Goal: Transaction & Acquisition: Subscribe to service/newsletter

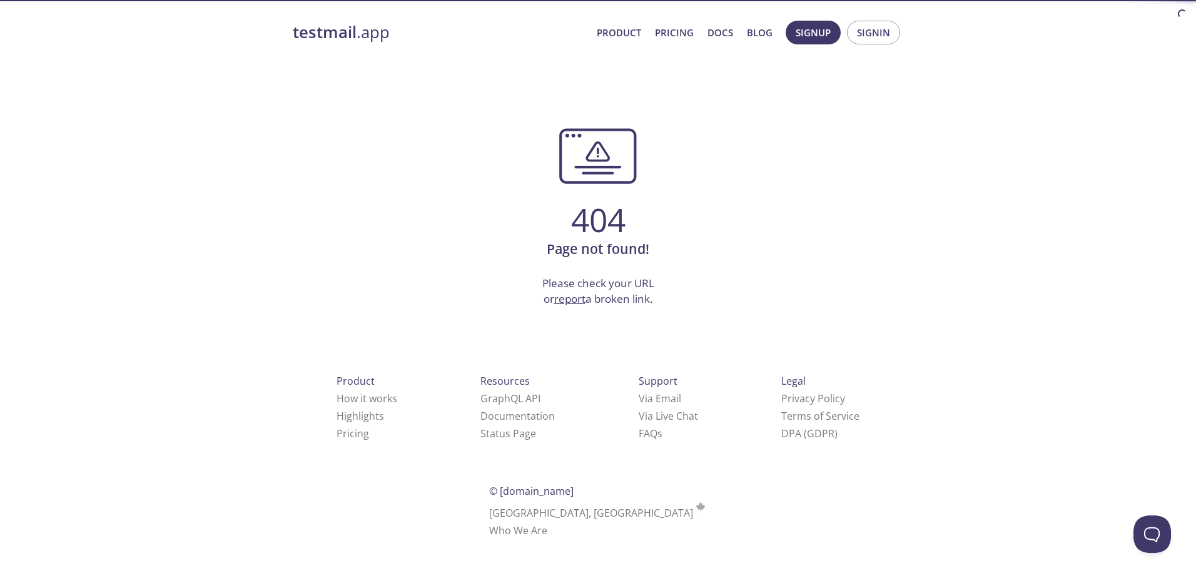
click at [352, 33] on strong "testmail" at bounding box center [325, 32] width 64 height 22
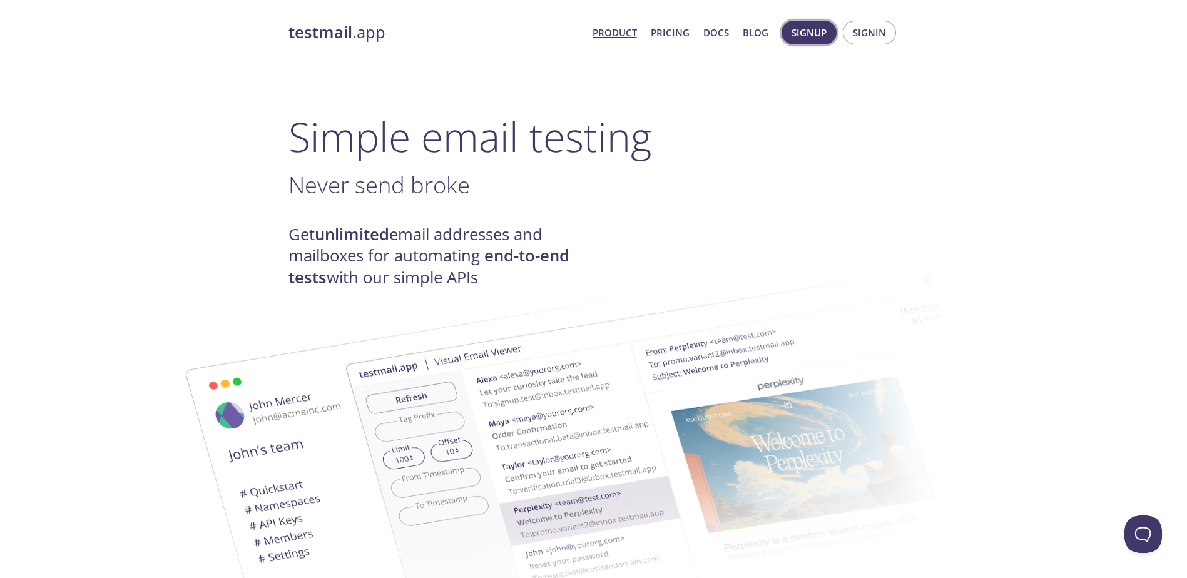
click at [823, 39] on span "Signup" at bounding box center [808, 32] width 35 height 16
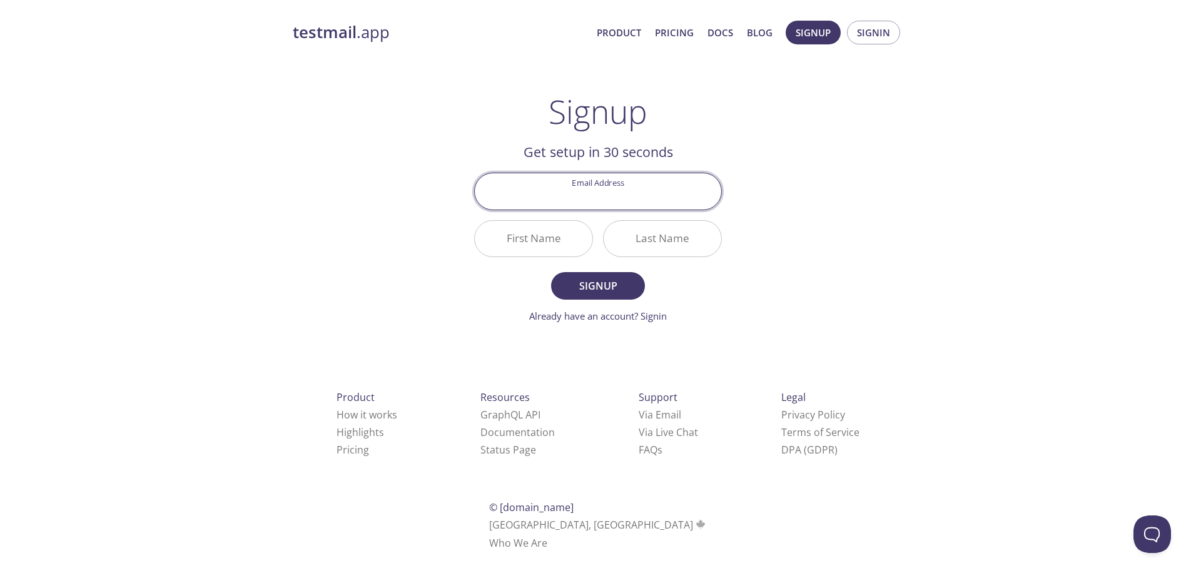
click at [599, 203] on input "Email Address" at bounding box center [598, 191] width 246 height 36
click at [769, 193] on div "testmail .app Product Pricing Docs Blog Signup Signin Signup Get setup in 30 se…" at bounding box center [598, 300] width 641 height 574
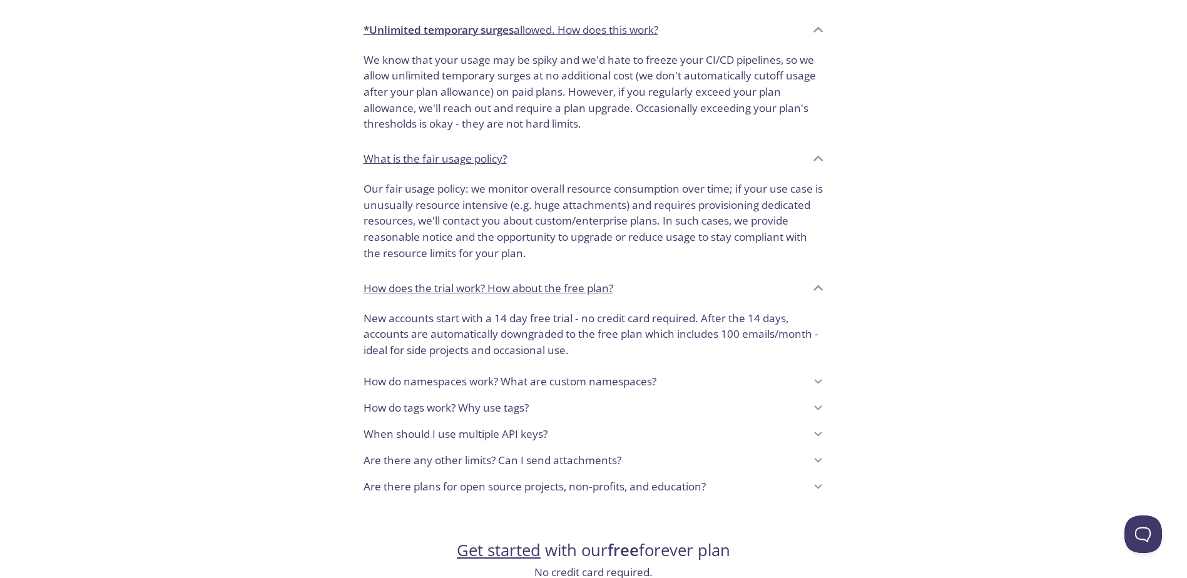
scroll to position [956, 0]
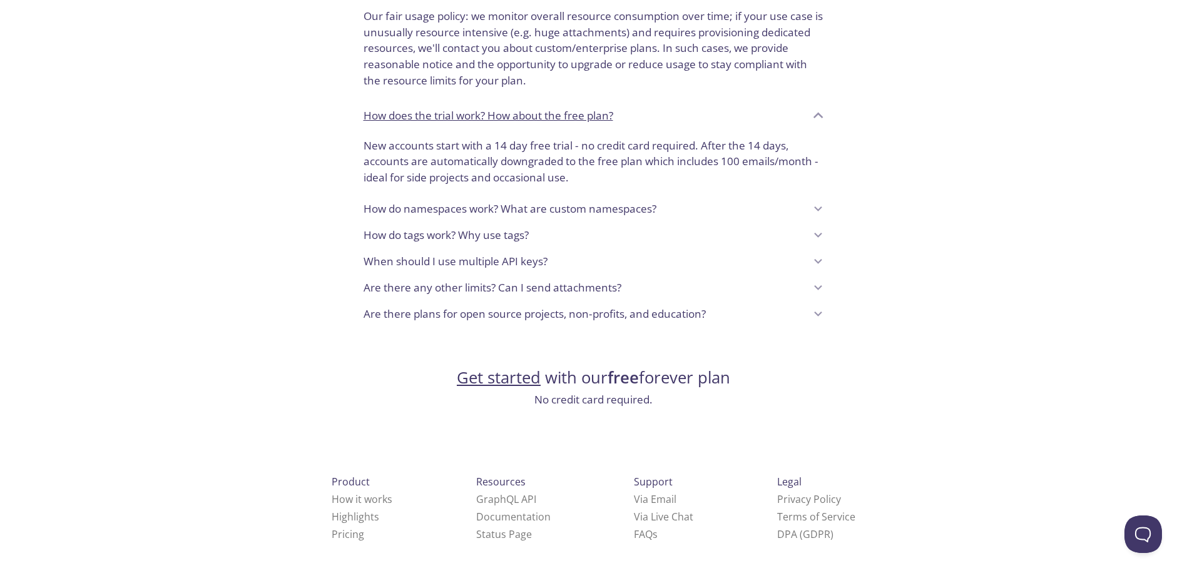
click at [799, 314] on div "Are there plans for open source projects, non-profits, and education?" at bounding box center [584, 313] width 442 height 21
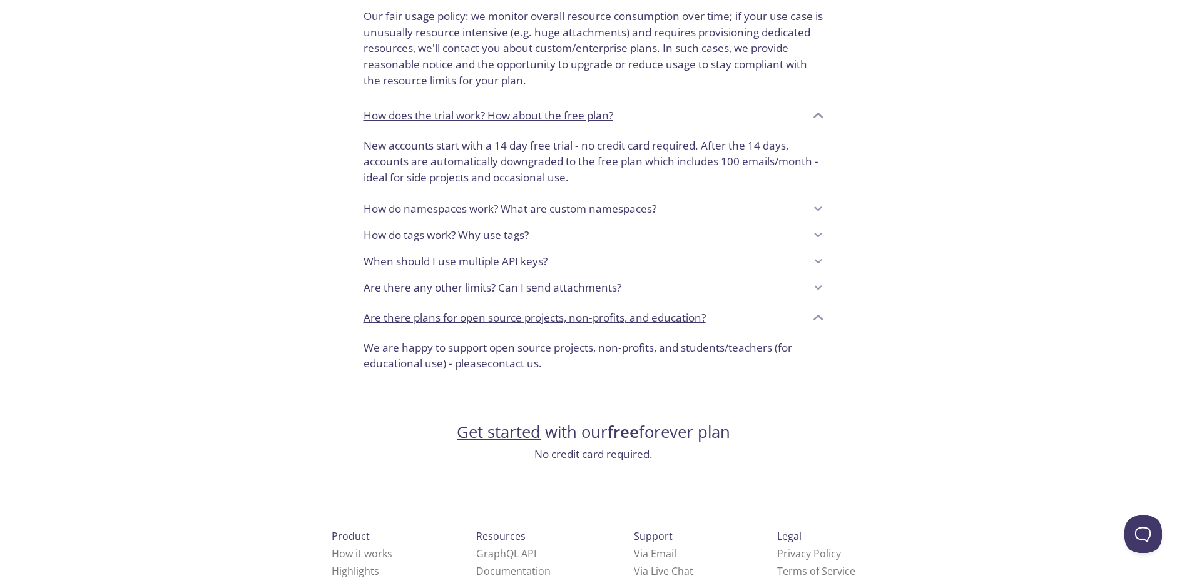
click at [799, 314] on div "Are there plans for open source projects, non-profits, and education?" at bounding box center [584, 317] width 442 height 21
